Goal: Check status

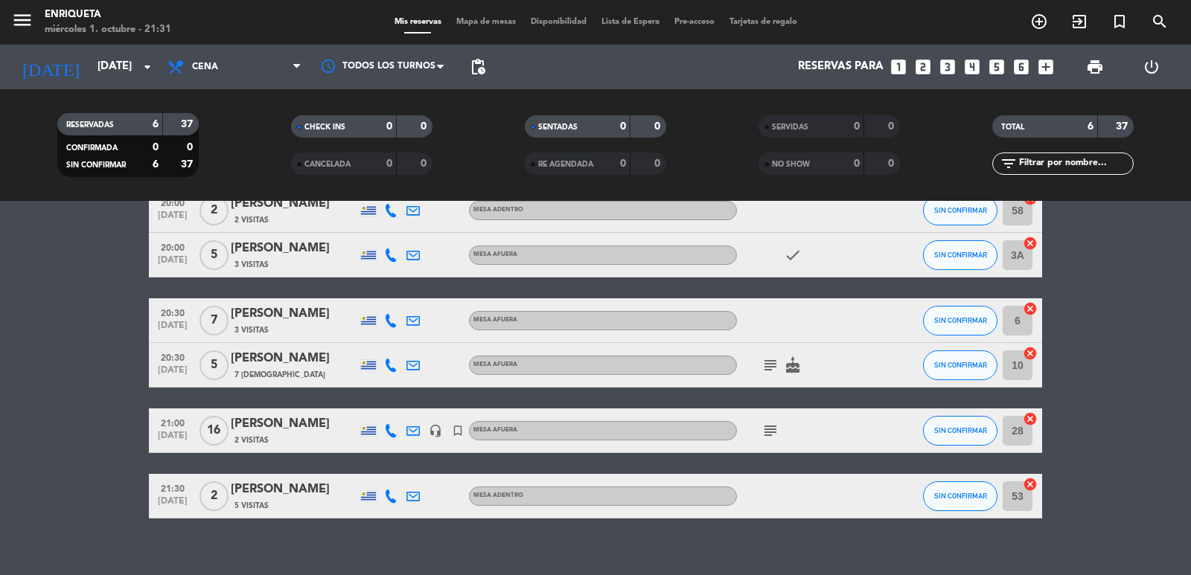
scroll to position [99, 0]
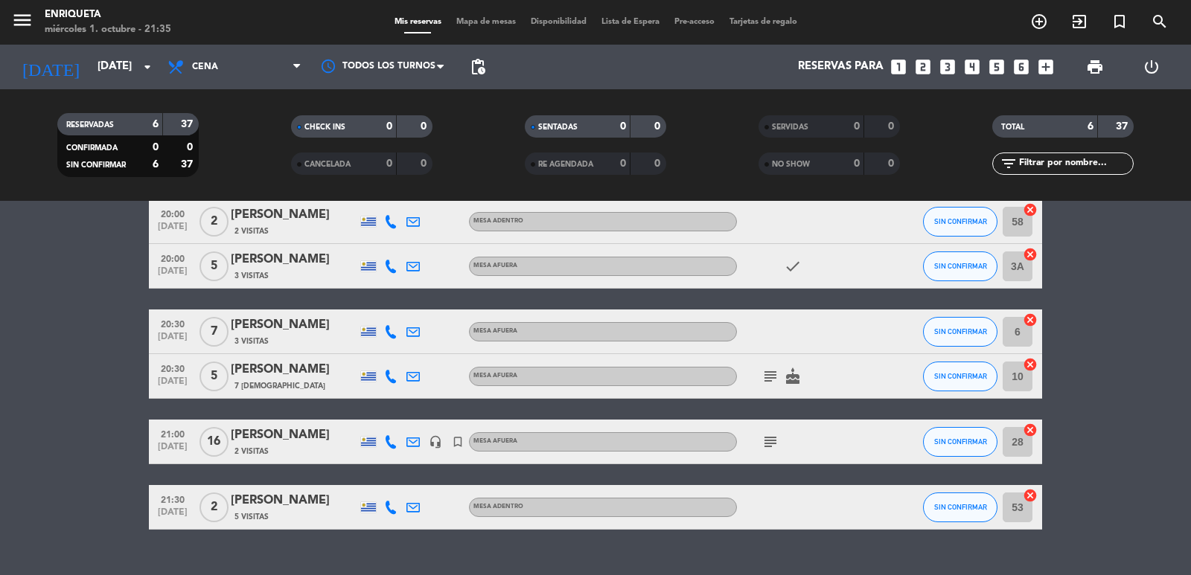
scroll to position [99, 0]
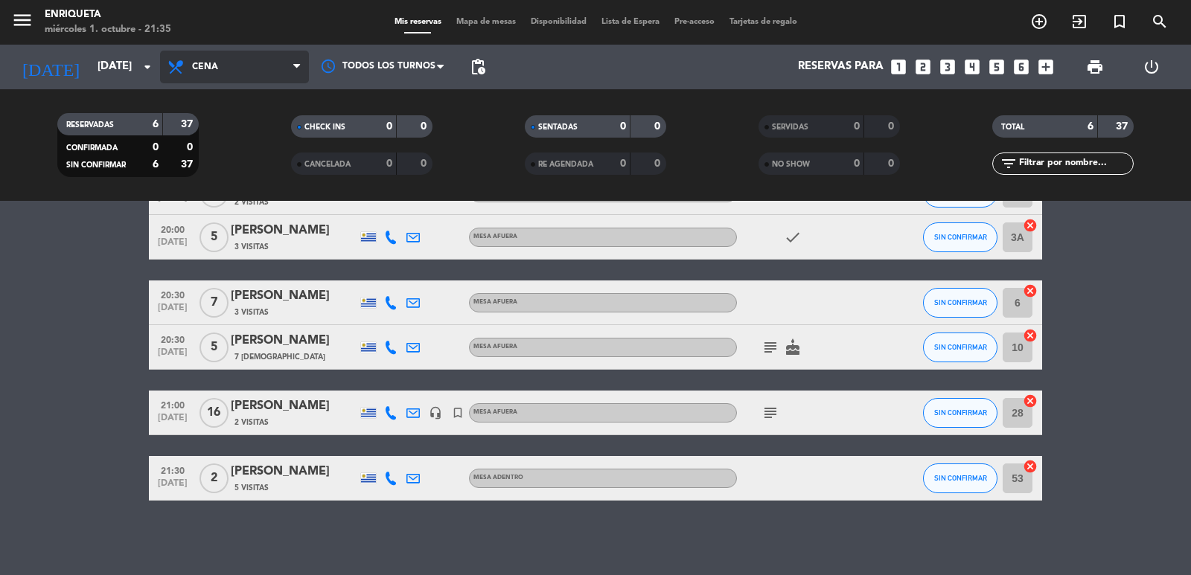
click at [246, 60] on span "Cena" at bounding box center [234, 67] width 149 height 33
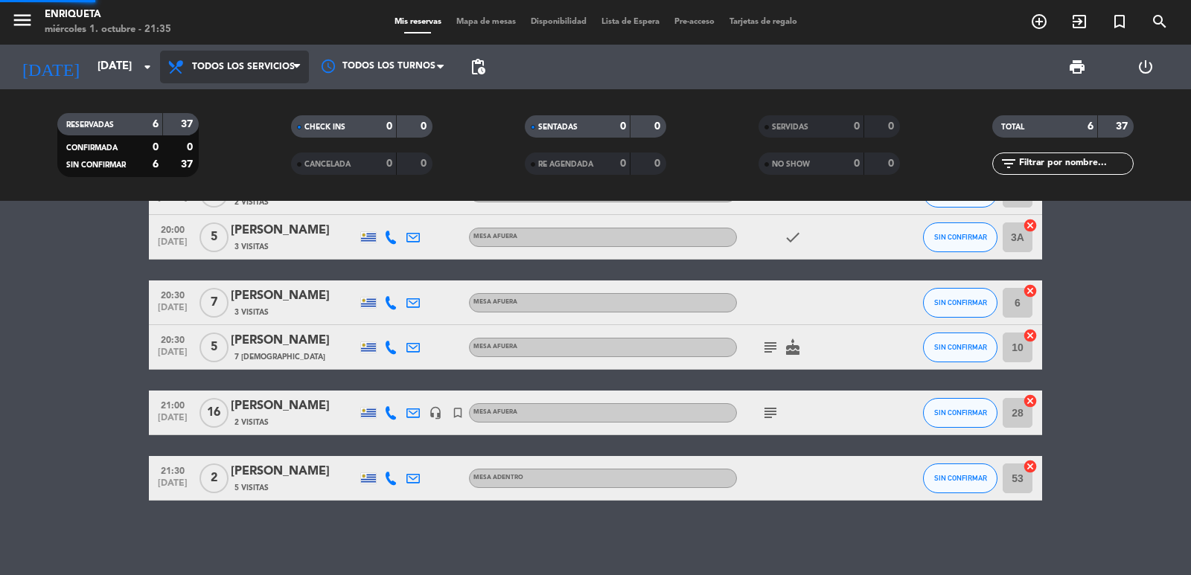
click at [272, 99] on div "menu [PERSON_NAME] [DATE] 1. octubre - 21:35 Mis reservas Mapa de mesas Disponi…" at bounding box center [595, 100] width 1191 height 201
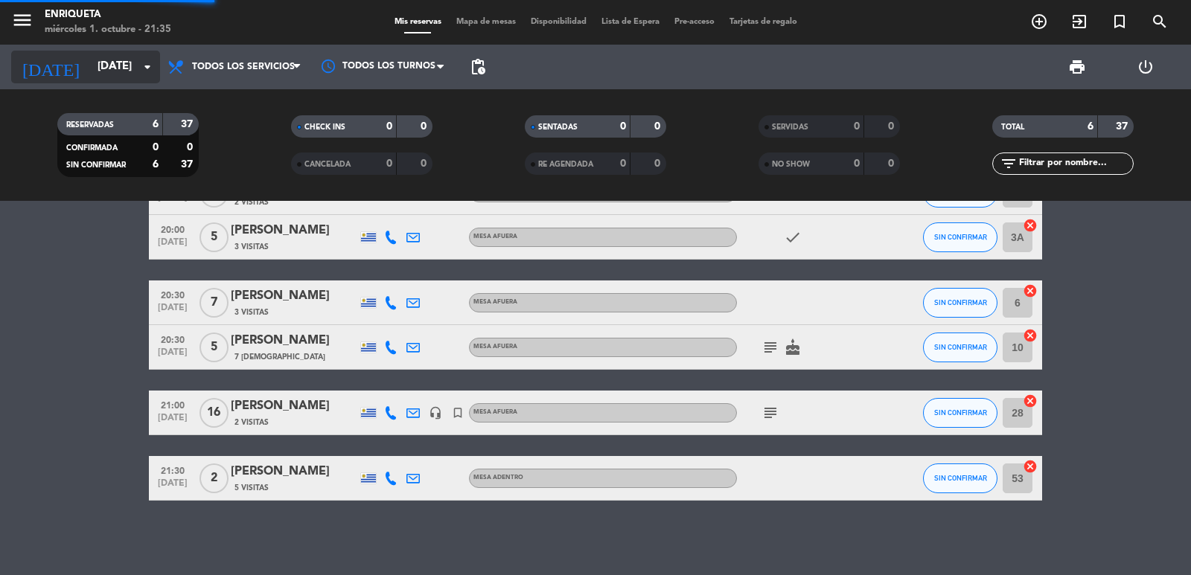
scroll to position [62, 0]
click at [103, 60] on input "[DATE]" at bounding box center [162, 67] width 144 height 28
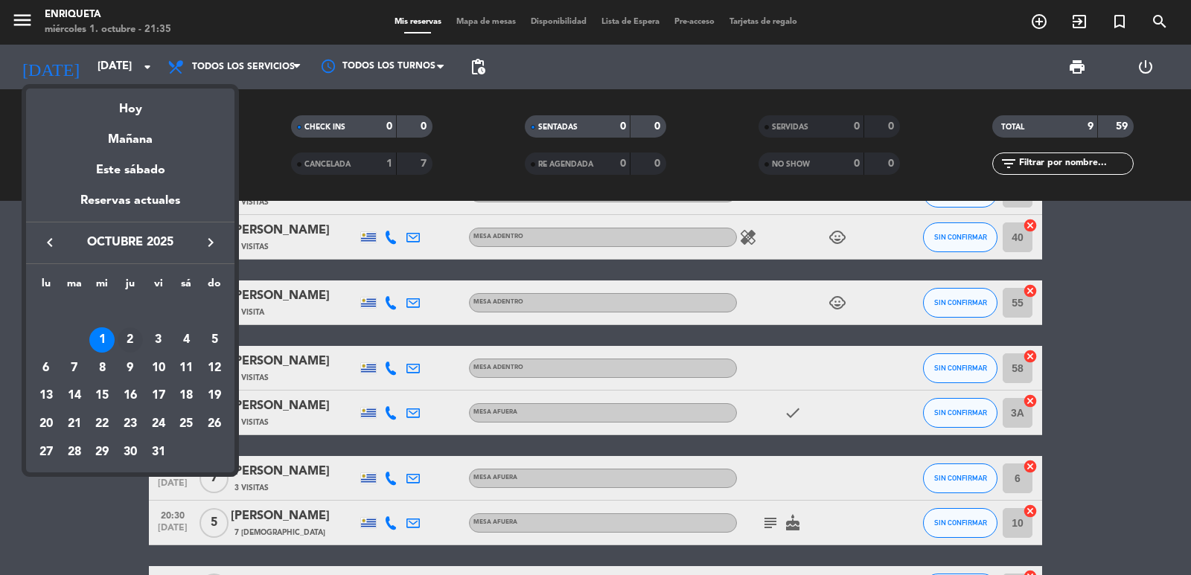
click at [135, 339] on div "2" at bounding box center [130, 340] width 25 height 25
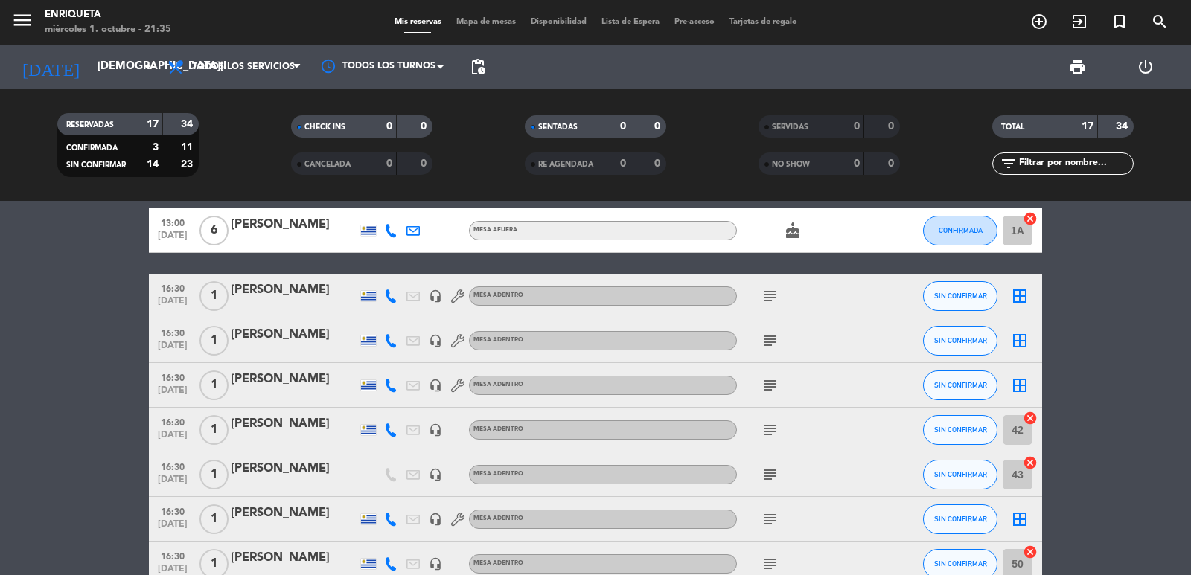
scroll to position [0, 0]
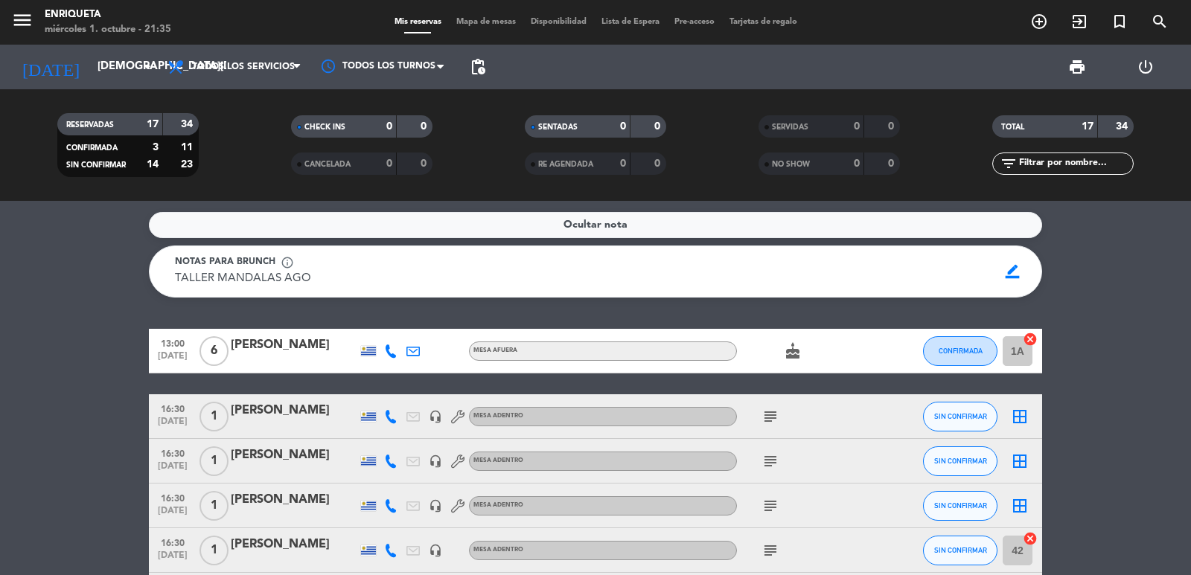
click at [774, 420] on icon "subject" at bounding box center [771, 417] width 18 height 18
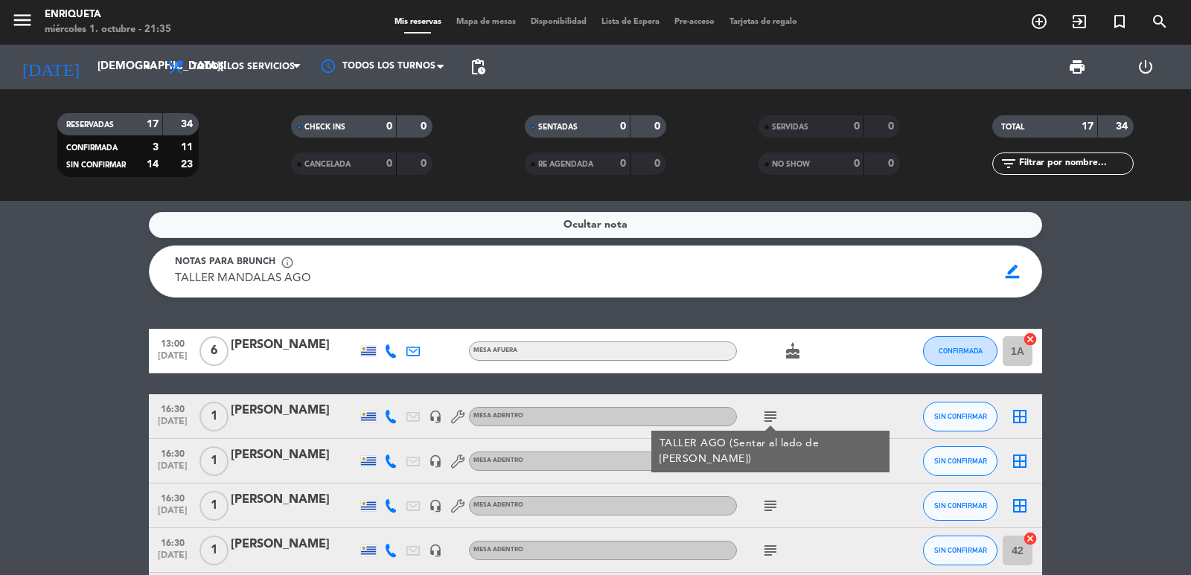
click at [767, 481] on div "subject" at bounding box center [804, 461] width 134 height 44
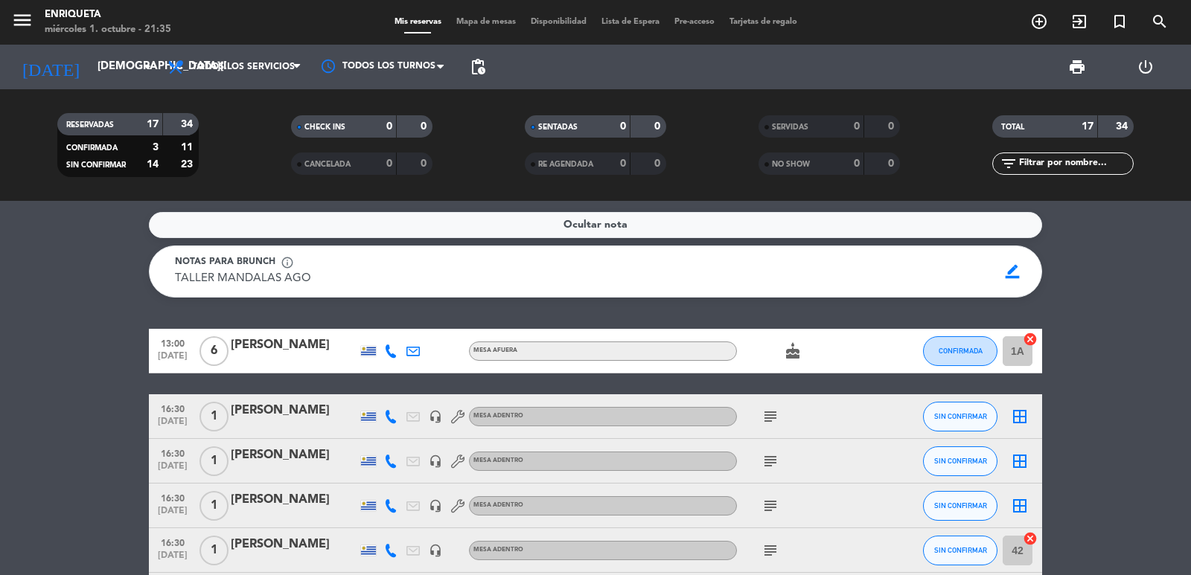
click at [771, 462] on icon "subject" at bounding box center [771, 462] width 18 height 18
click at [774, 507] on icon "subject" at bounding box center [771, 506] width 18 height 18
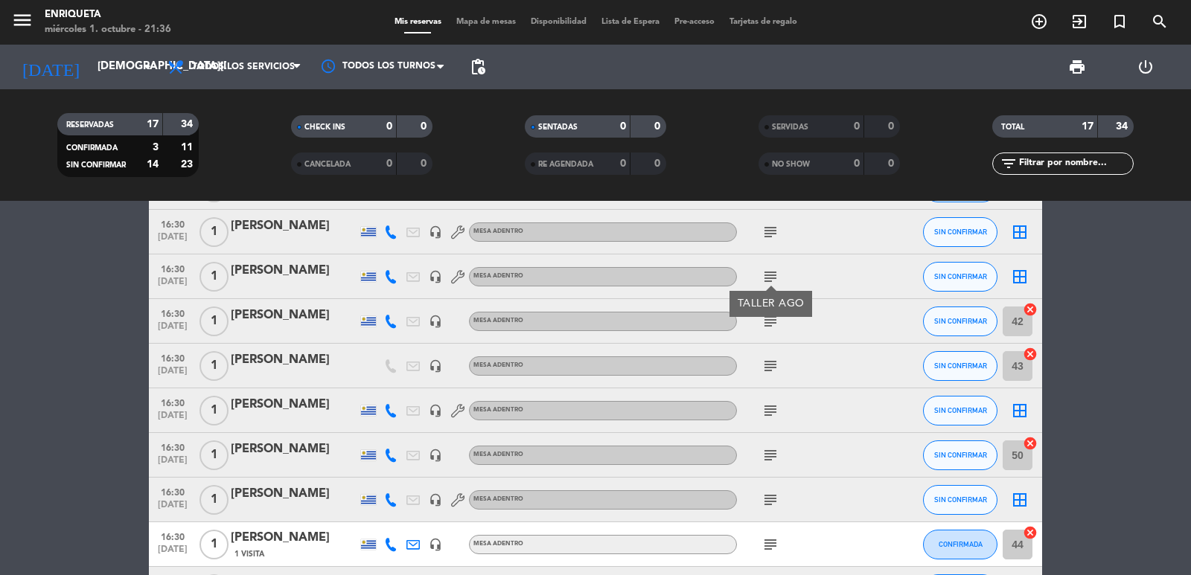
scroll to position [372, 0]
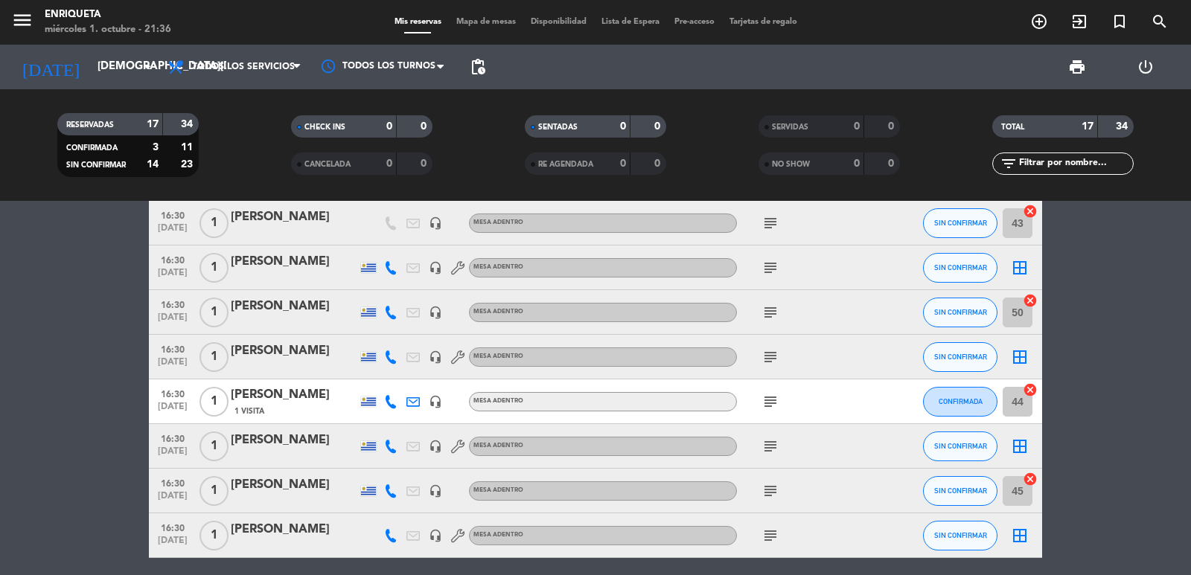
click at [1135, 310] on bookings-row "13:00 oct. 2 6 Micaela Banchero MESA AFUERA cake CONFIRMADA 1A cancel 16:30 oct…" at bounding box center [595, 378] width 1191 height 843
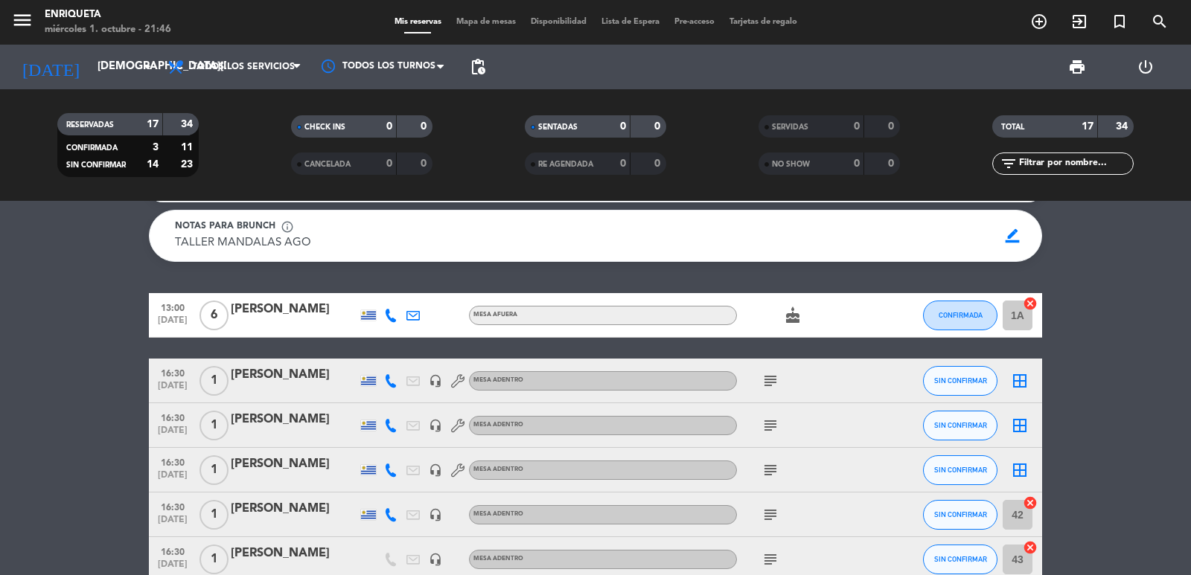
scroll to position [0, 0]
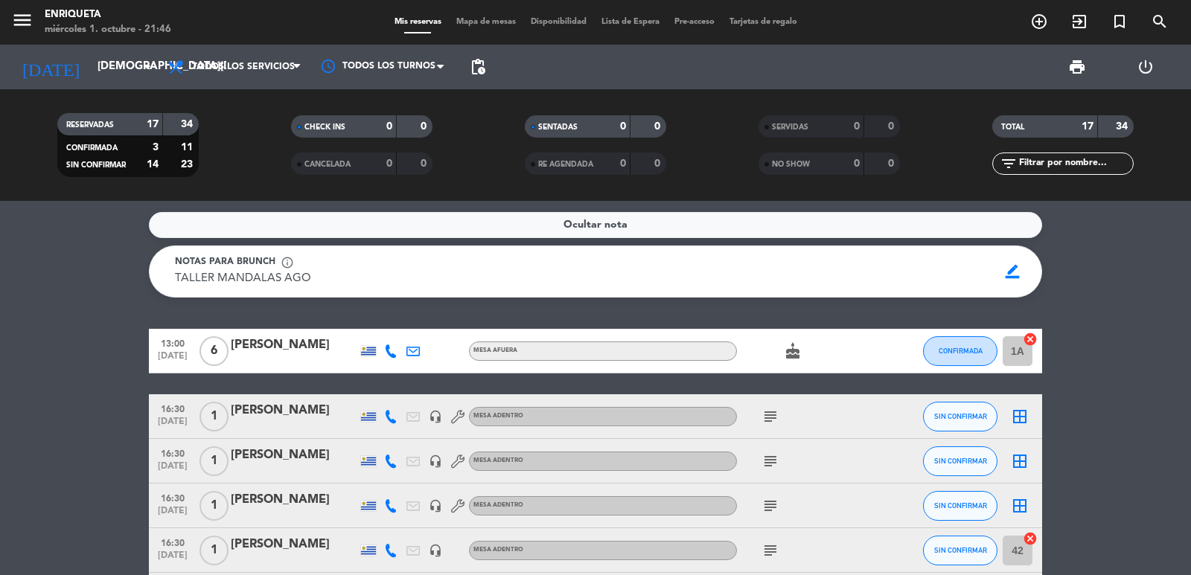
click at [785, 346] on icon "cake" at bounding box center [793, 351] width 18 height 18
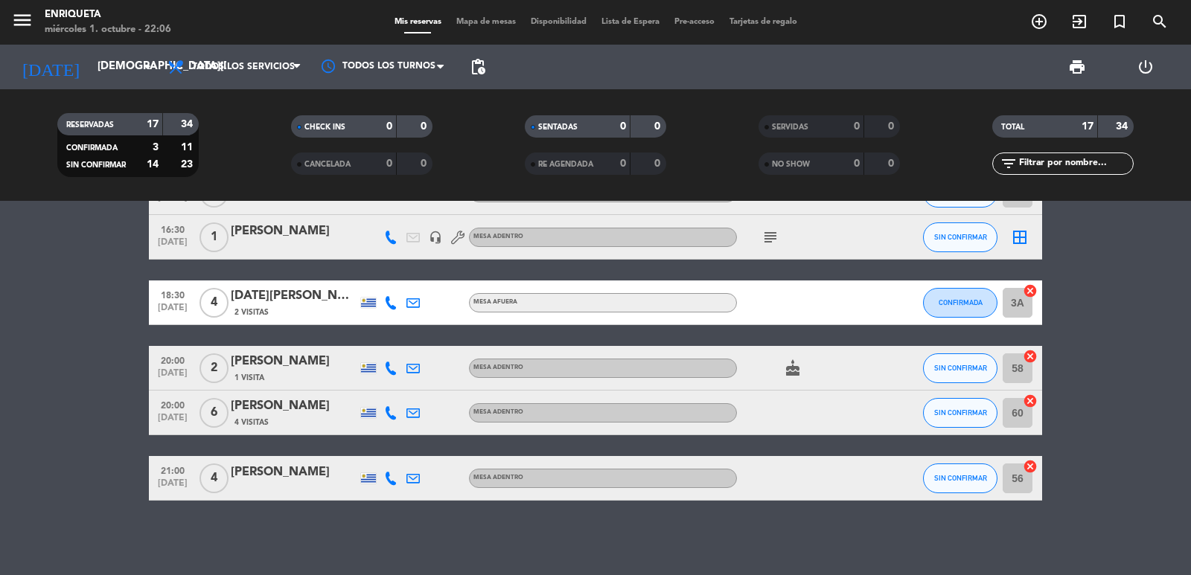
scroll to position [546, 0]
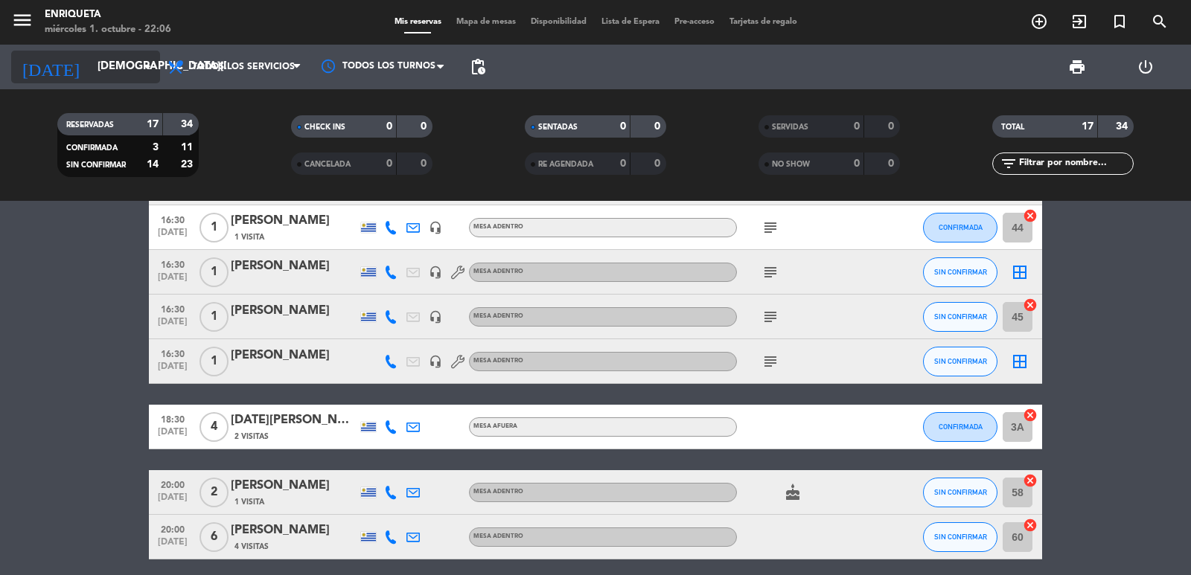
click at [96, 79] on input "jue. 2 oct." at bounding box center [162, 67] width 144 height 28
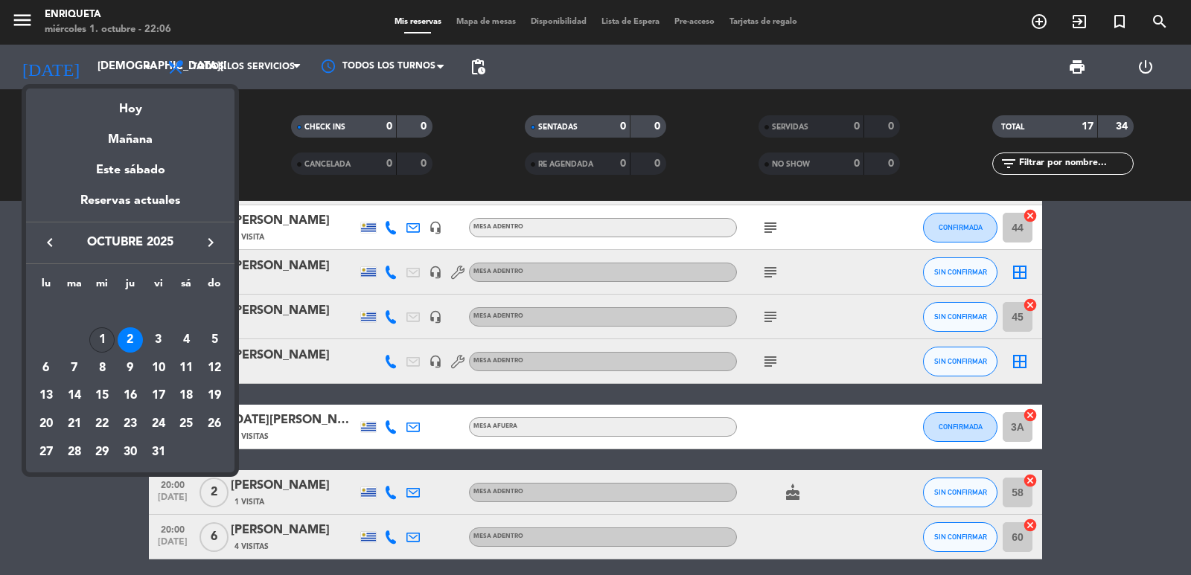
click at [108, 334] on div "1" at bounding box center [101, 340] width 25 height 25
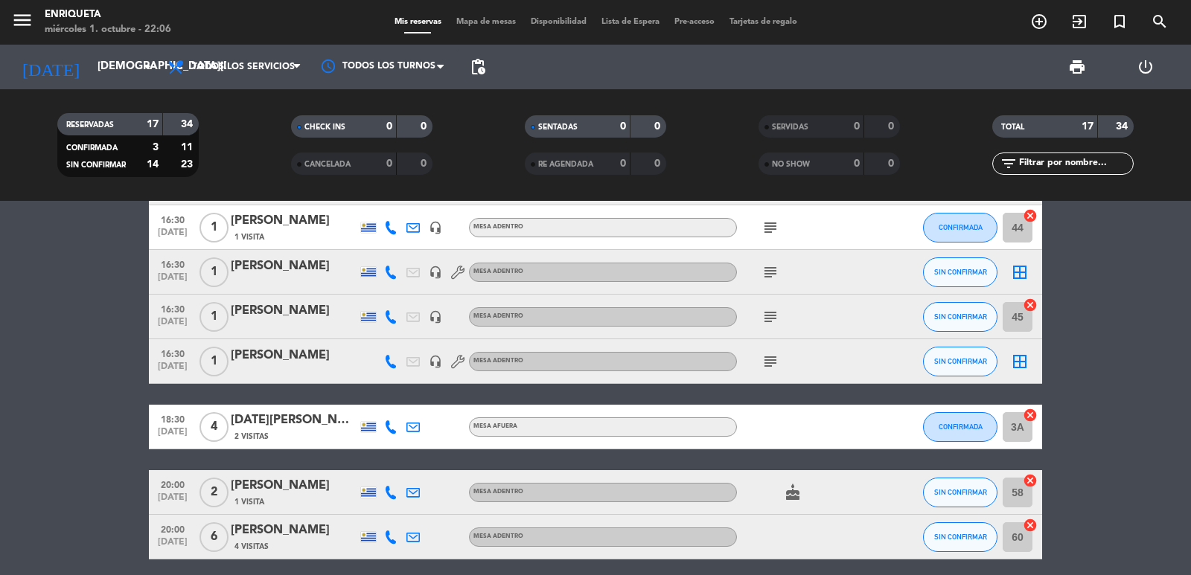
type input "[DATE]"
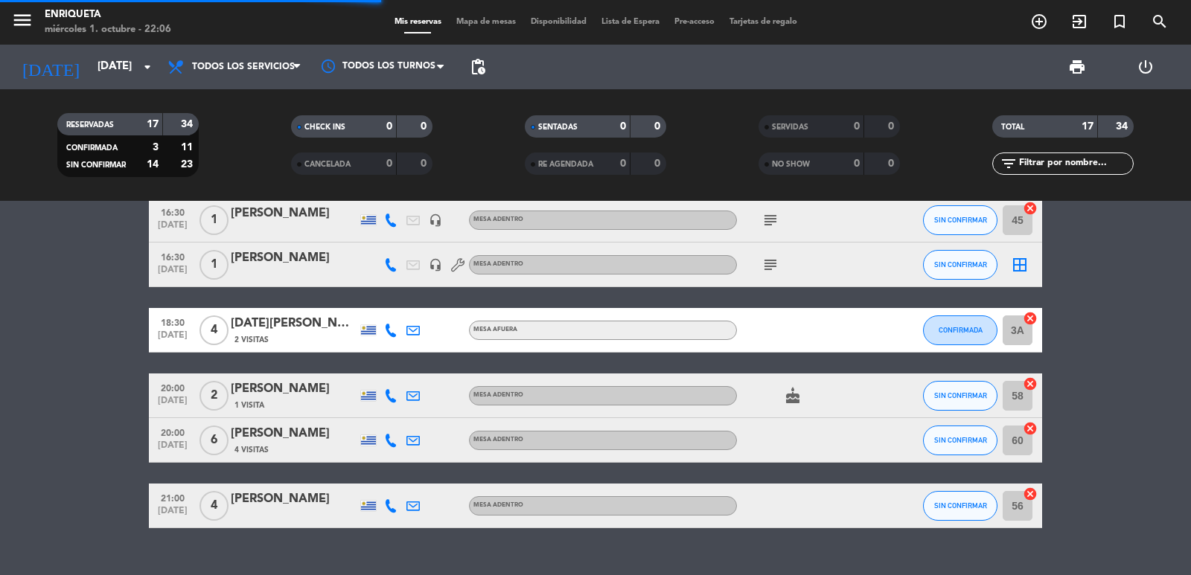
scroll to position [237, 0]
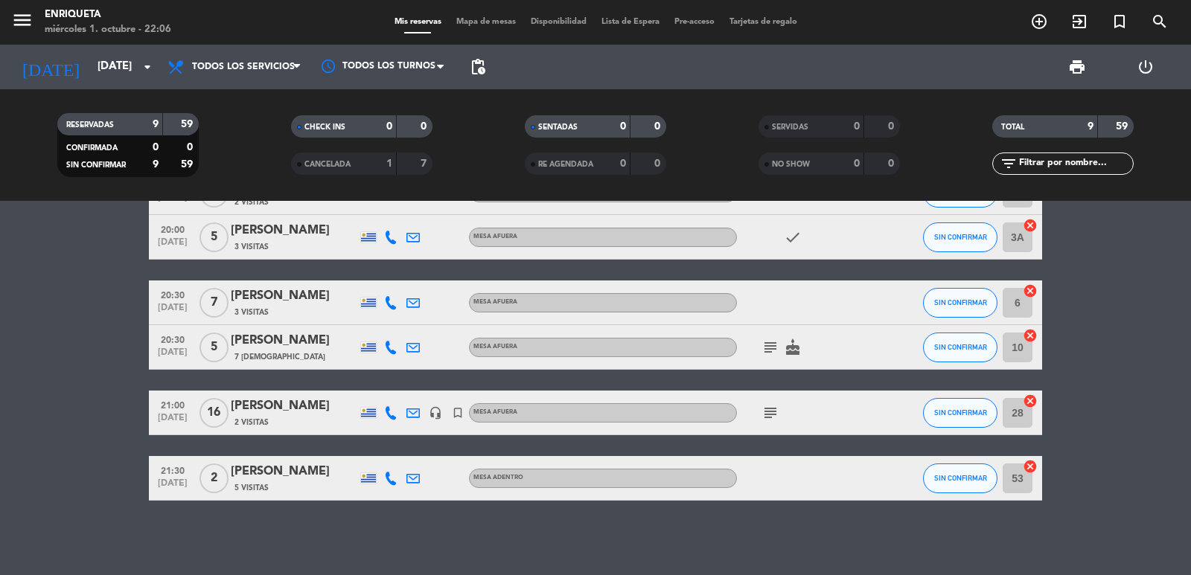
click at [766, 353] on icon "subject" at bounding box center [771, 348] width 18 height 18
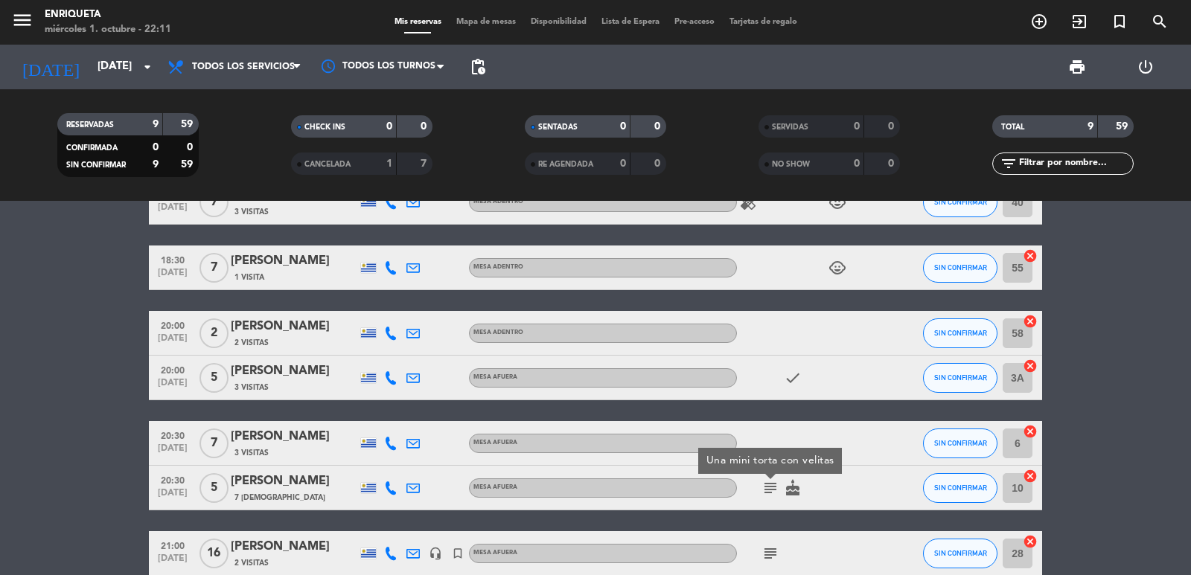
scroll to position [0, 0]
